Goal: Check status: Check status

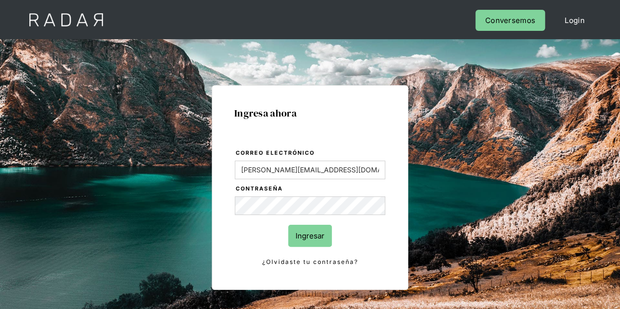
click at [311, 237] on input "Ingresar" at bounding box center [310, 236] width 44 height 22
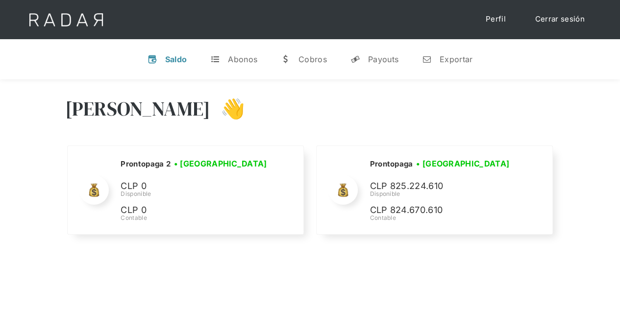
click at [320, 107] on div "[PERSON_NAME] 👋" at bounding box center [310, 116] width 490 height 59
drag, startPoint x: 445, startPoint y: 191, endPoint x: 364, endPoint y: 191, distance: 81.8
click at [0, 0] on div "Prontopaga • [GEOGRAPHIC_DATA] • Desconectada CLP 825.224.610 Disponible CLP 82…" at bounding box center [0, 0] width 0 height 0
click at [0, 0] on p "CLP 825.224.610" at bounding box center [0, 0] width 0 height 0
click at [433, 123] on div "[PERSON_NAME] 👋" at bounding box center [310, 116] width 490 height 59
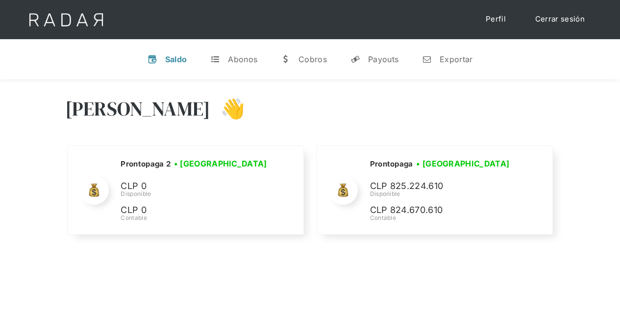
click at [422, 4] on div "Cerrar sesión Perfil" at bounding box center [310, 19] width 588 height 39
click at [358, 87] on div "[PERSON_NAME] 👋" at bounding box center [310, 116] width 490 height 59
